Goal: Information Seeking & Learning: Understand process/instructions

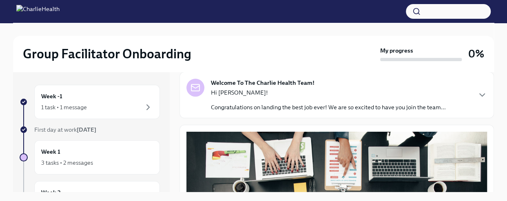
scroll to position [54, 0]
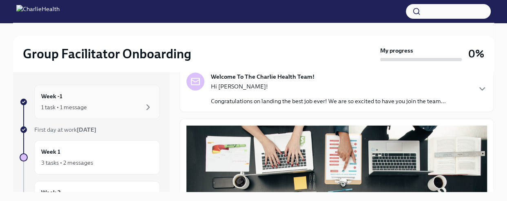
click at [122, 106] on div "1 task • 1 message" at bounding box center [97, 107] width 112 height 10
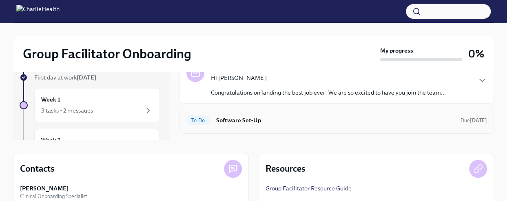
scroll to position [54, 0]
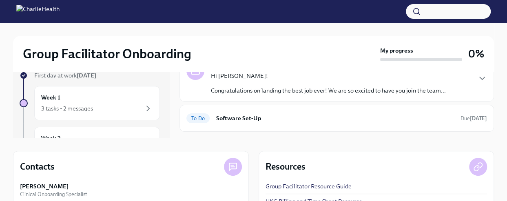
click at [344, 87] on p "Congratulations on landing the best job ever! We are so excited to have you joi…" at bounding box center [328, 90] width 235 height 8
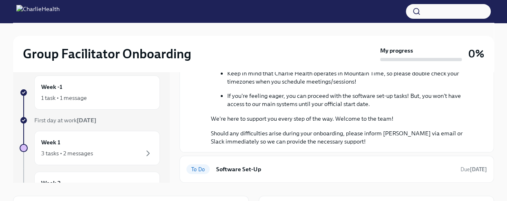
scroll to position [0, 0]
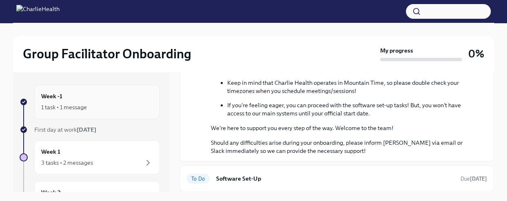
click at [66, 96] on div "Week -1 1 task • 1 message" at bounding box center [97, 102] width 112 height 20
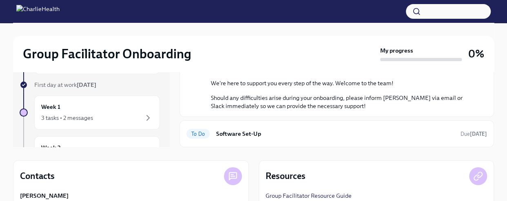
scroll to position [54, 0]
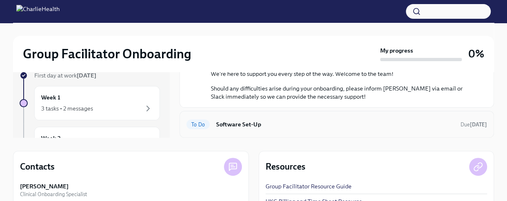
click at [233, 123] on h6 "Software Set-Up" at bounding box center [335, 124] width 238 height 9
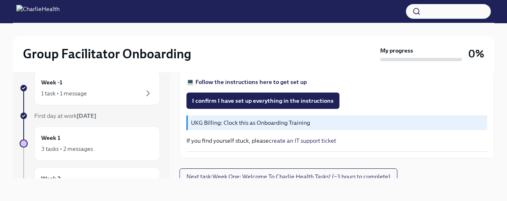
scroll to position [334, 0]
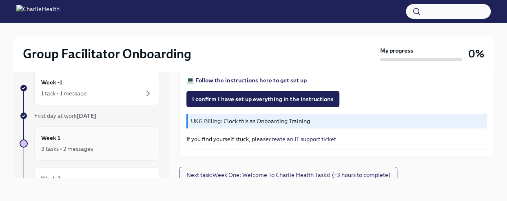
click at [51, 135] on h6 "Week 1" at bounding box center [50, 137] width 19 height 9
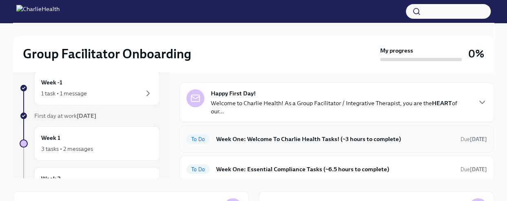
scroll to position [54, 0]
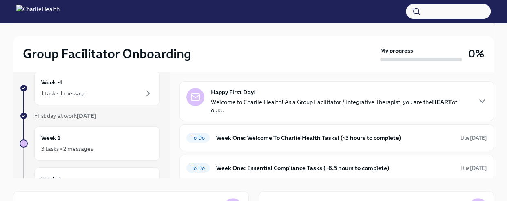
click at [322, 101] on p "Welcome to Charlie Health! As a Group Facilitator / Integrative Therapist, you …" at bounding box center [341, 106] width 260 height 16
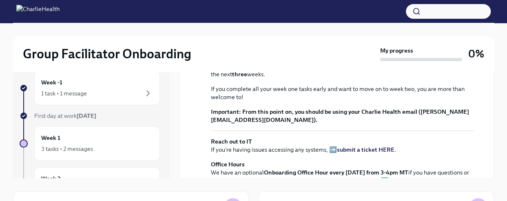
scroll to position [217, 0]
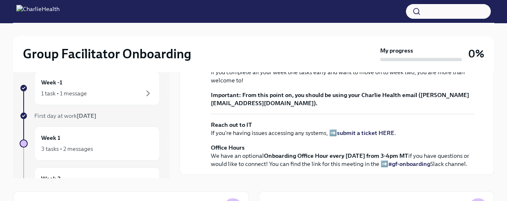
click at [340, 53] on strong "view the FULL onboarding plan HERE" at bounding box center [345, 49] width 101 height 7
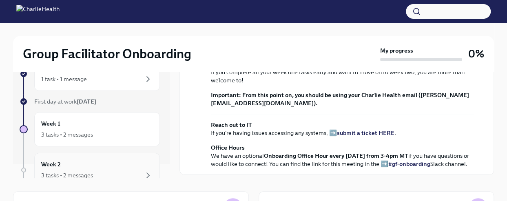
scroll to position [27, 0]
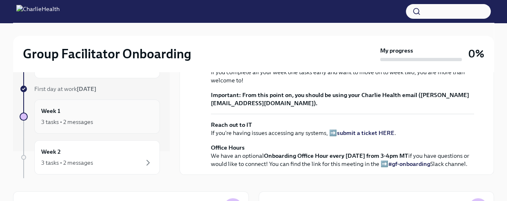
click at [90, 118] on div "3 tasks • 2 messages" at bounding box center [67, 122] width 52 height 8
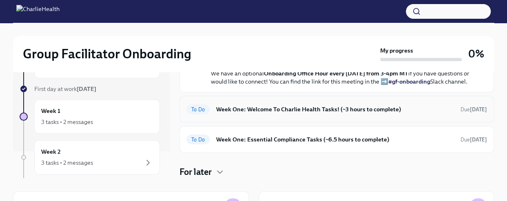
scroll to position [415, 0]
click at [297, 136] on h6 "Week One: Essential Compliance Tasks (~6.5 hours to complete)" at bounding box center [335, 139] width 238 height 9
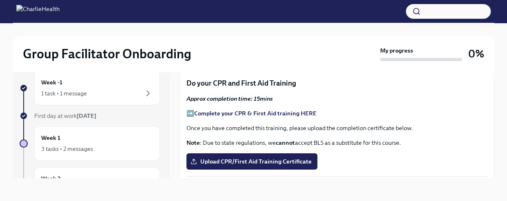
scroll to position [1059, 0]
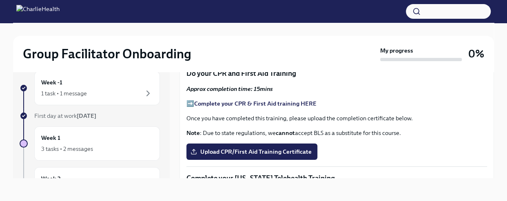
click at [235, 107] on strong "Complete your CPR & First Aid training HERE" at bounding box center [255, 103] width 122 height 7
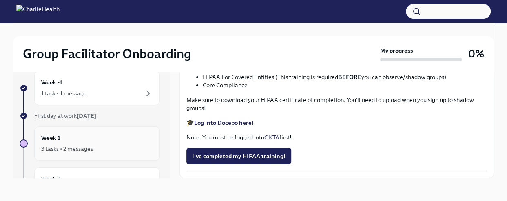
scroll to position [27, 0]
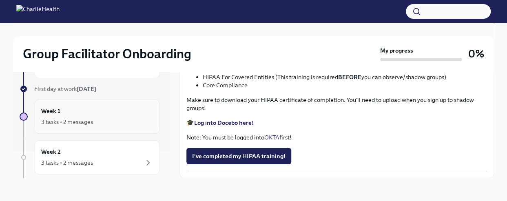
click at [71, 113] on div "Week 1 3 tasks • 2 messages" at bounding box center [97, 116] width 112 height 20
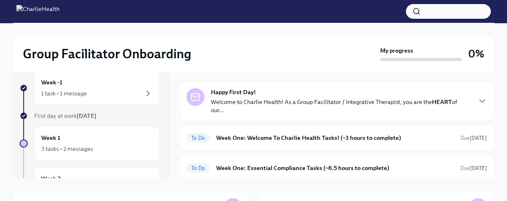
scroll to position [81, 0]
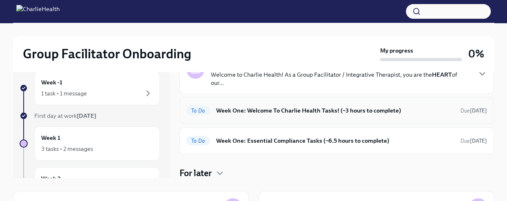
click at [264, 109] on h6 "Week One: Welcome To Charlie Health Tasks! (~3 hours to complete)" at bounding box center [335, 110] width 238 height 9
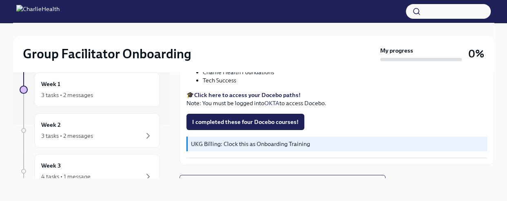
scroll to position [54, 0]
